Goal: Task Accomplishment & Management: Use online tool/utility

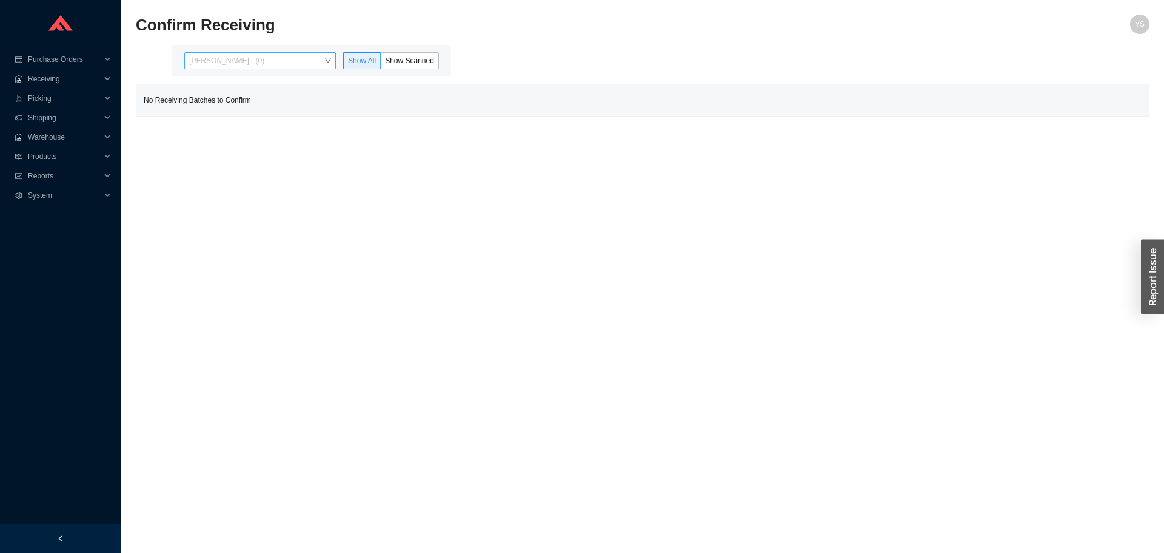
click at [223, 63] on span "Yossi Siff - (0)" at bounding box center [260, 61] width 142 height 16
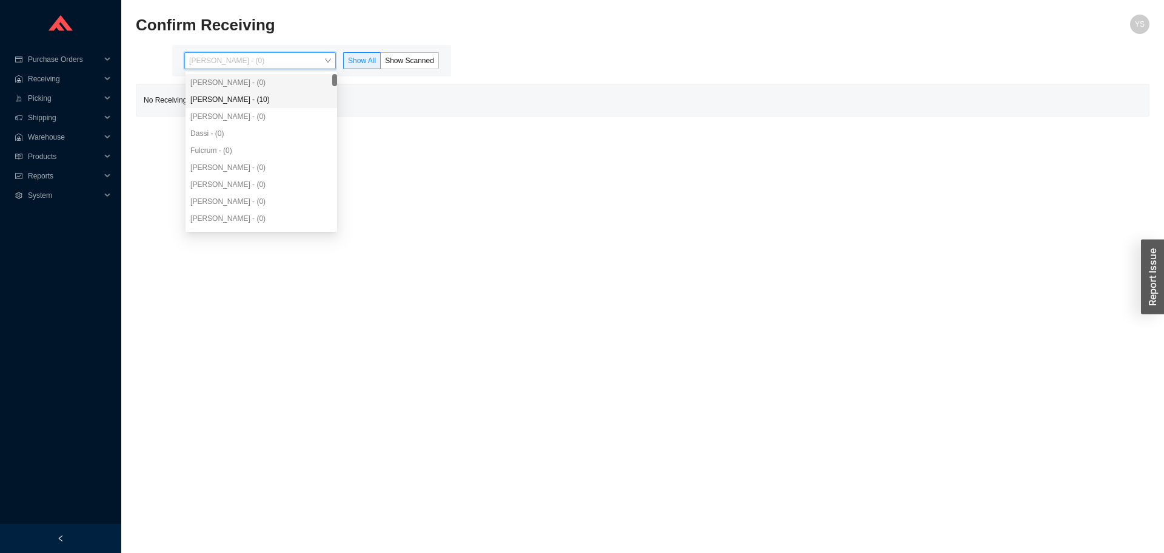
click at [240, 109] on div "Aron - (0)" at bounding box center [262, 116] width 152 height 17
click at [240, 99] on div "Angel Negron - (10)" at bounding box center [261, 99] width 142 height 11
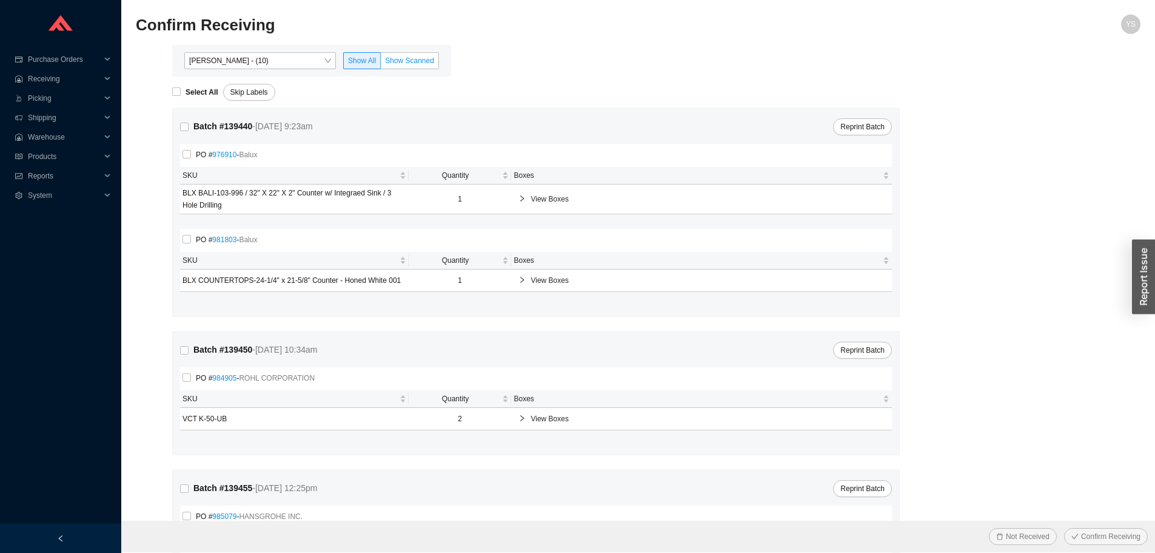
click at [401, 63] on span "Show Scanned" at bounding box center [409, 60] width 49 height 8
click at [381, 63] on input "Show Scanned" at bounding box center [381, 63] width 0 height 0
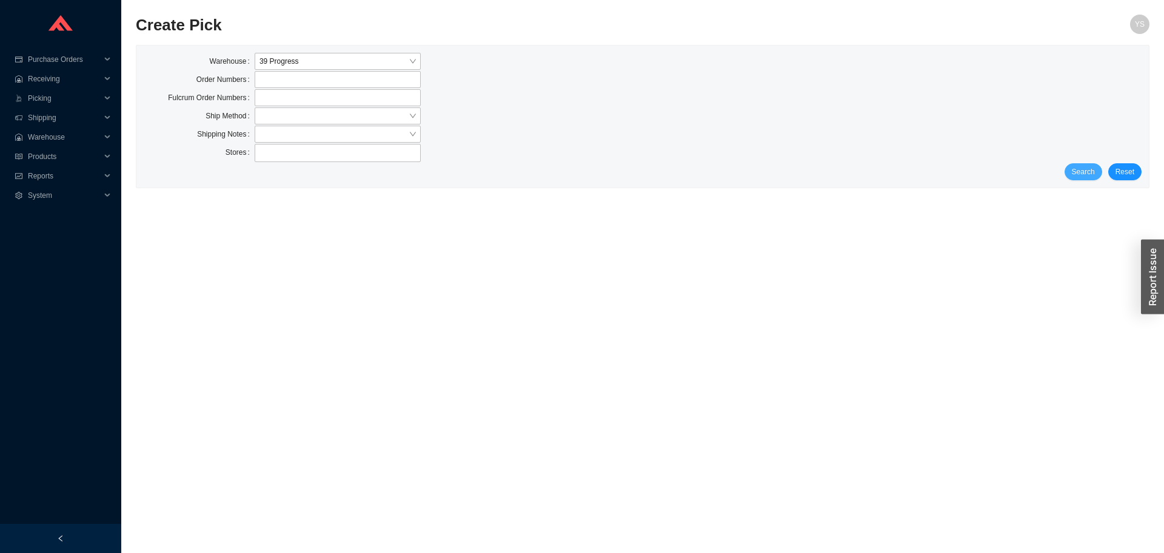
click at [1077, 174] on span "Search" at bounding box center [1083, 172] width 23 height 12
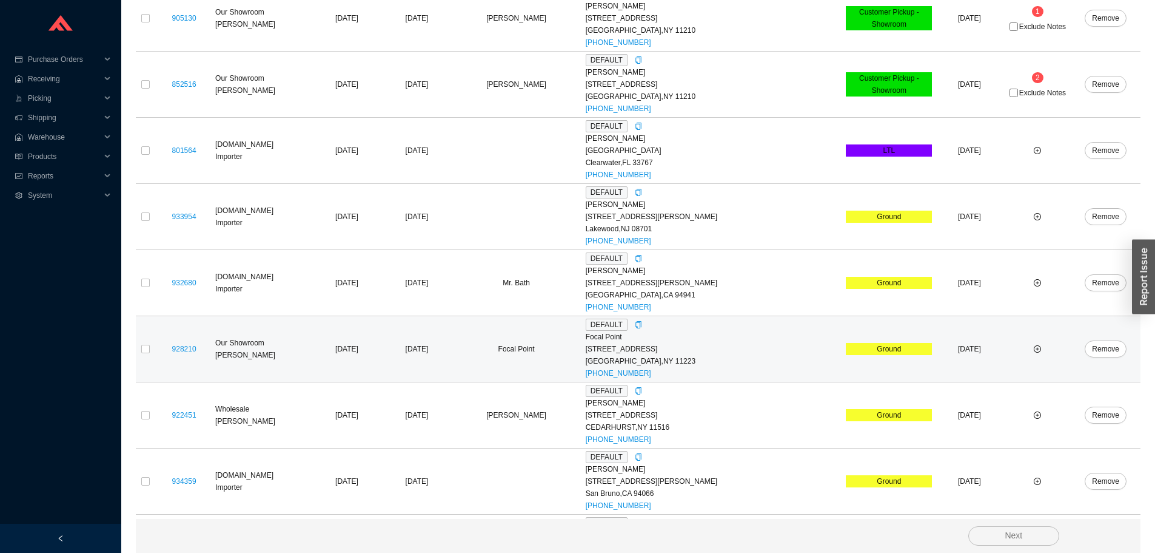
scroll to position [218, 0]
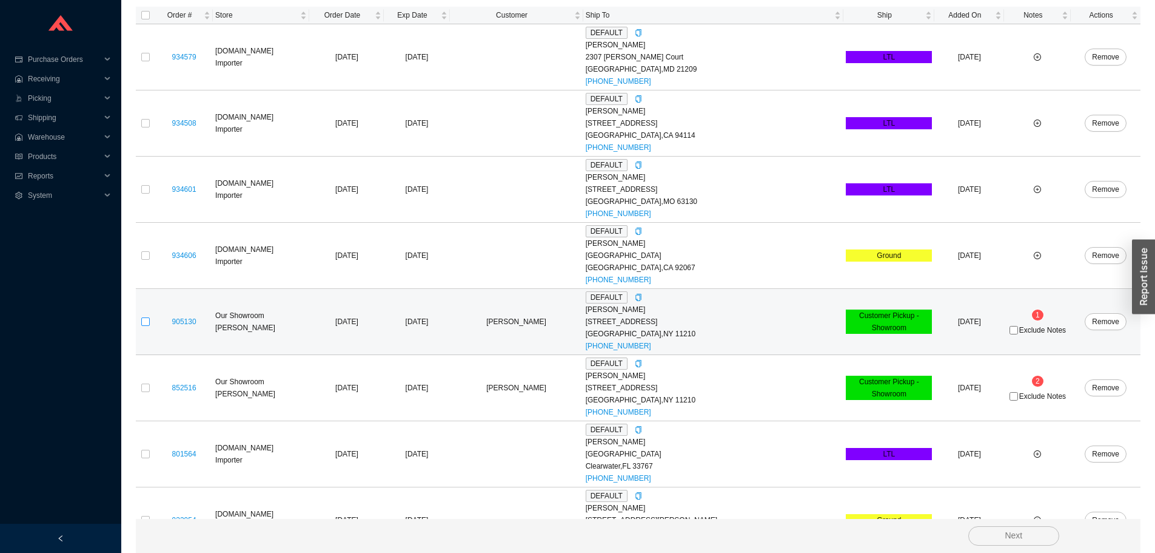
click at [147, 320] on input "checkbox" at bounding box center [145, 321] width 8 height 8
checkbox input "true"
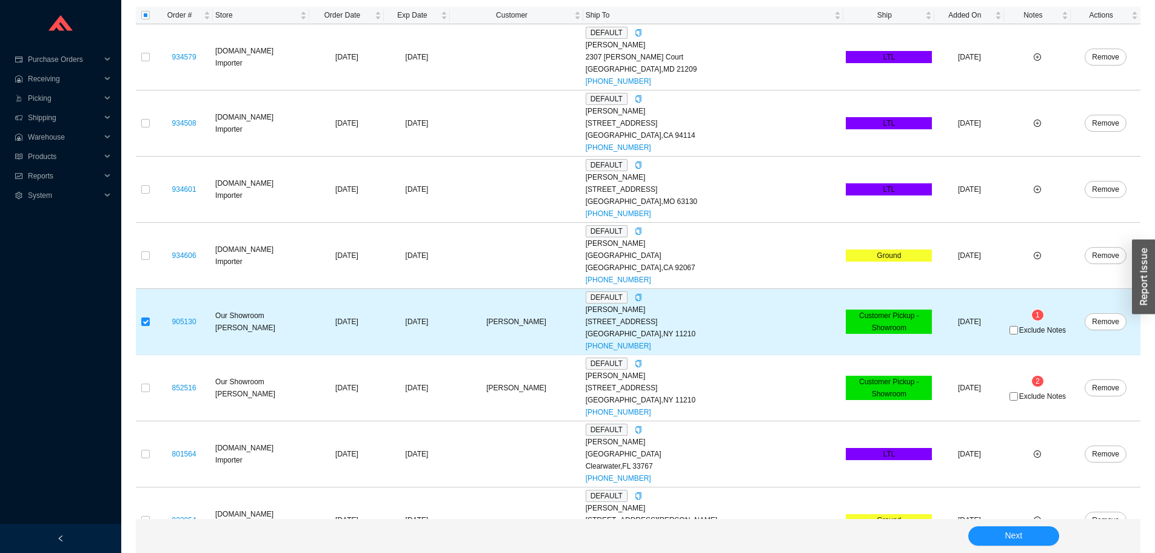
click at [1020, 327] on span "Exclude Notes" at bounding box center [1043, 329] width 47 height 7
click at [1018, 327] on input "Exclude Notes" at bounding box center [1014, 330] width 8 height 8
checkbox input "true"
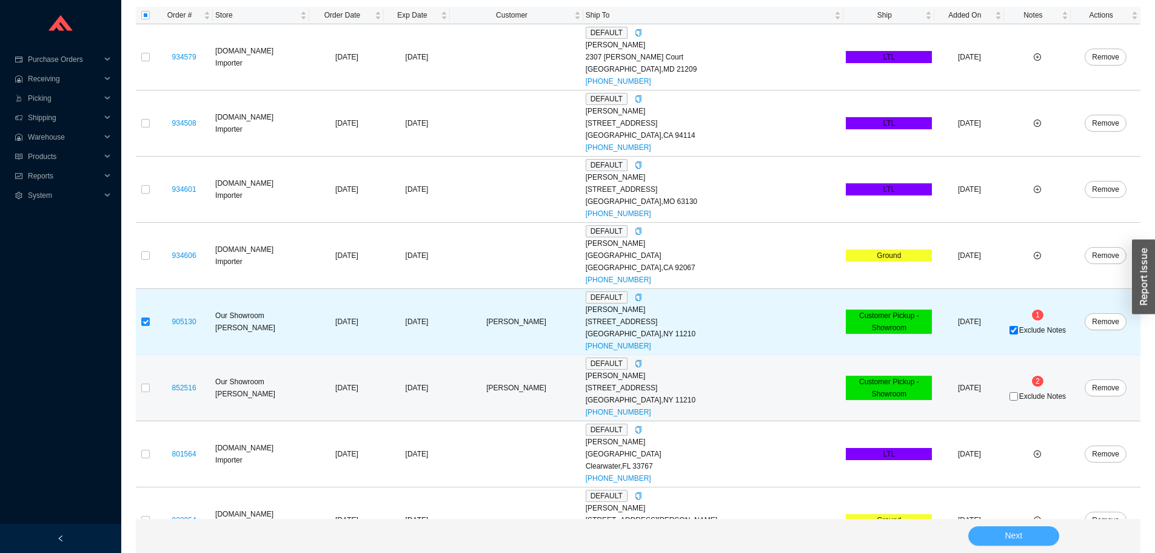
drag, startPoint x: 1021, startPoint y: 533, endPoint x: 361, endPoint y: 386, distance: 675.5
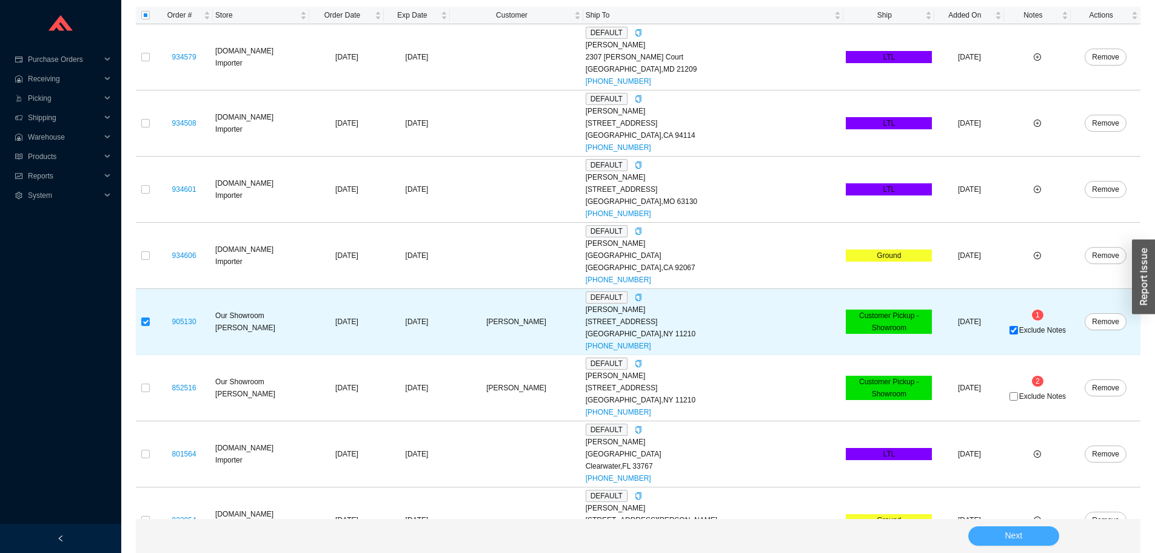
click at [1043, 532] on button "Next" at bounding box center [1014, 535] width 91 height 19
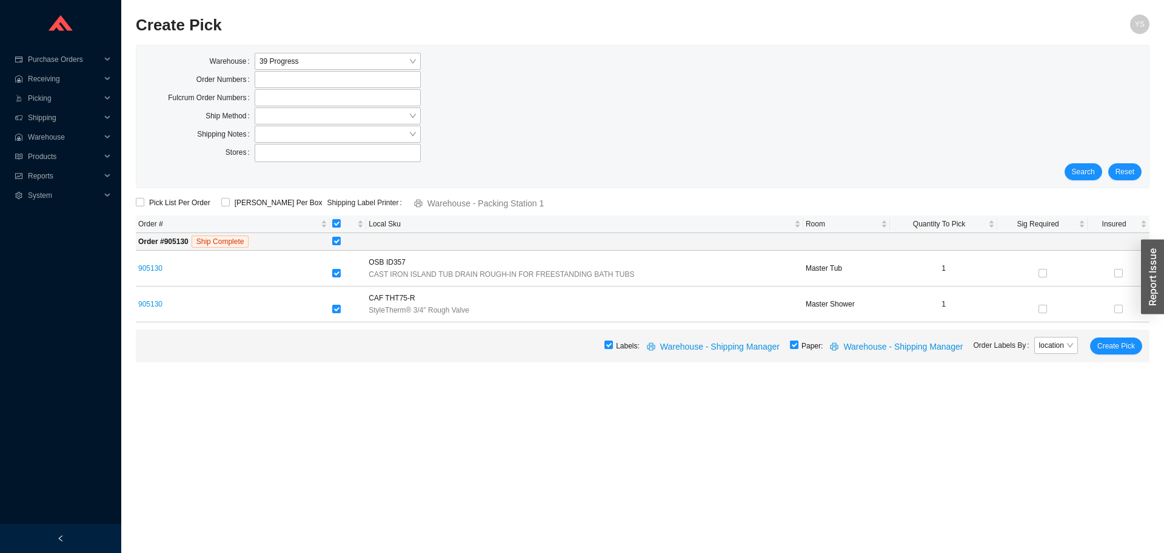
click at [799, 345] on input "checkbox" at bounding box center [794, 344] width 8 height 8
checkbox input "false"
click at [1123, 350] on span "Create Pick" at bounding box center [1117, 346] width 38 height 12
